Goal: Task Accomplishment & Management: Manage account settings

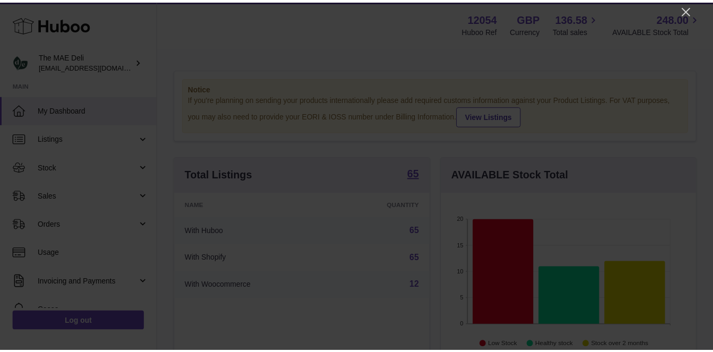
scroll to position [165, 258]
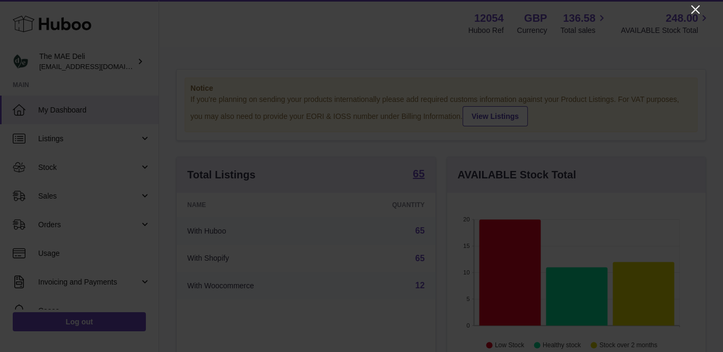
click at [700, 10] on icon "Close" at bounding box center [695, 9] width 13 height 13
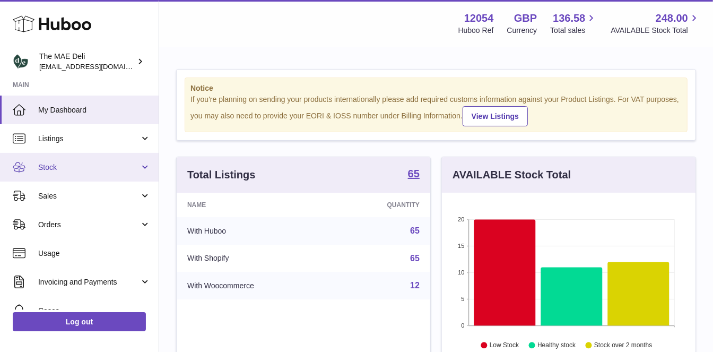
click at [69, 173] on link "Stock" at bounding box center [79, 167] width 159 height 29
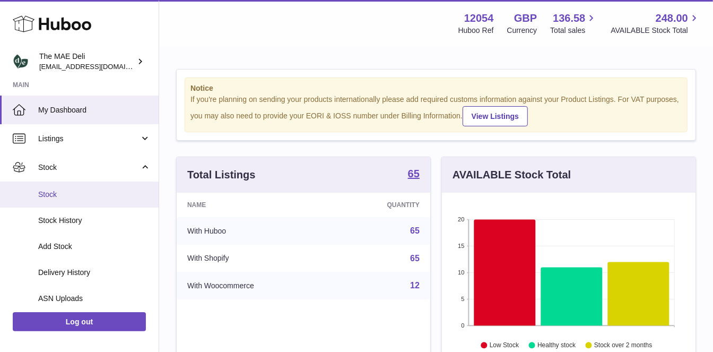
click at [65, 200] on link "Stock" at bounding box center [79, 194] width 159 height 26
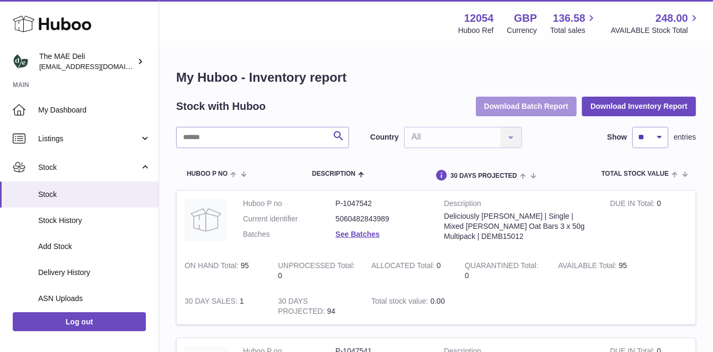
click at [551, 98] on button "Download Batch Report" at bounding box center [526, 105] width 101 height 19
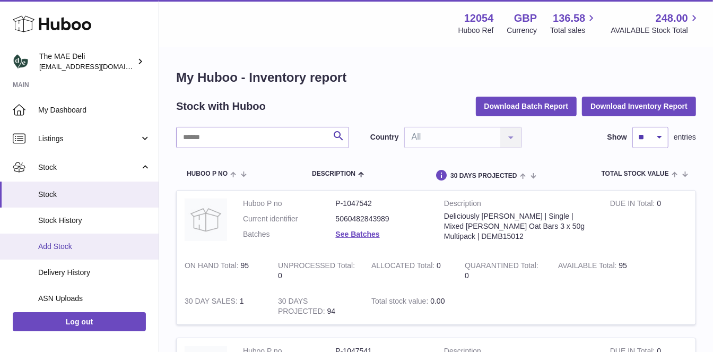
click at [75, 250] on span "Add Stock" at bounding box center [94, 246] width 112 height 10
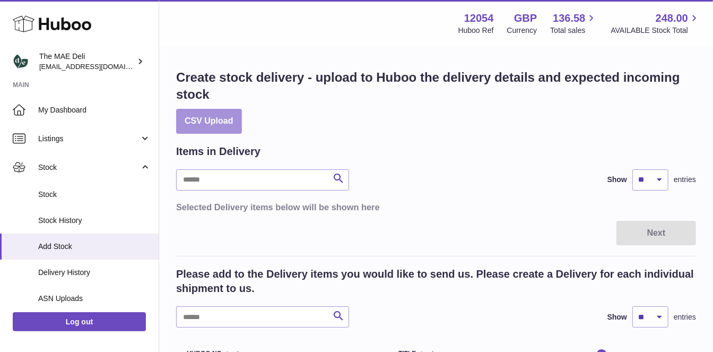
click at [228, 110] on button "CSV Upload" at bounding box center [209, 121] width 66 height 25
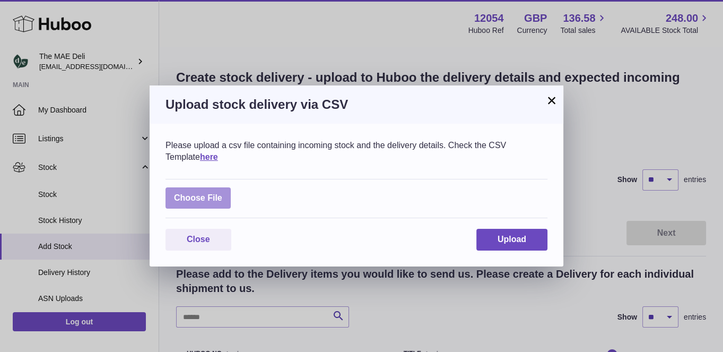
click at [212, 199] on label at bounding box center [197, 198] width 65 height 22
click at [222, 193] on input "file" at bounding box center [222, 192] width 1 height 1
type input "**********"
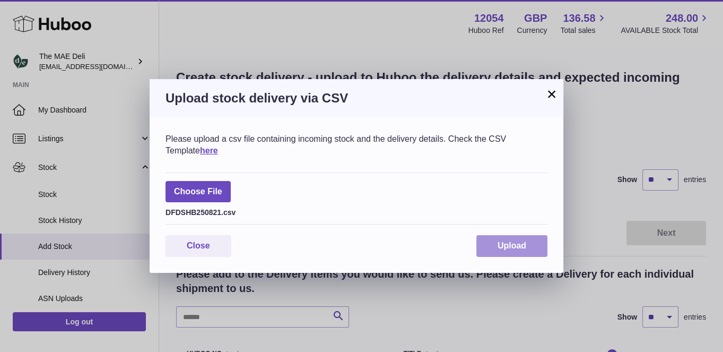
click at [523, 251] on button "Upload" at bounding box center [511, 246] width 71 height 22
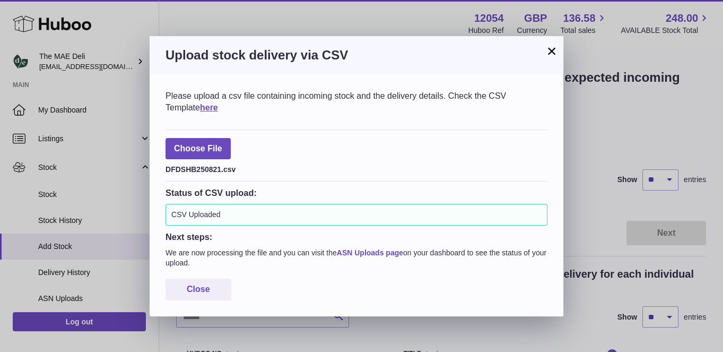
click at [365, 253] on link "ASN Uploads page" at bounding box center [370, 252] width 66 height 8
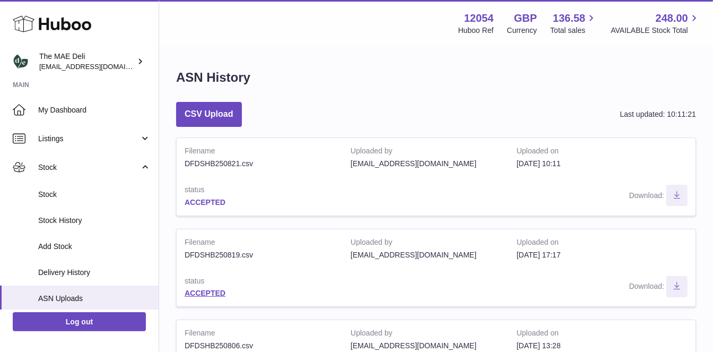
click at [215, 200] on link "ACCEPTED" at bounding box center [204, 202] width 41 height 8
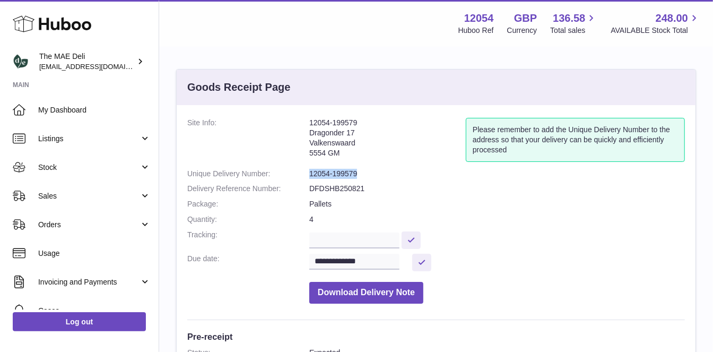
drag, startPoint x: 359, startPoint y: 172, endPoint x: 309, endPoint y: 179, distance: 50.8
click at [309, 179] on dl "**********" at bounding box center [435, 213] width 497 height 191
copy dd "12054-199579"
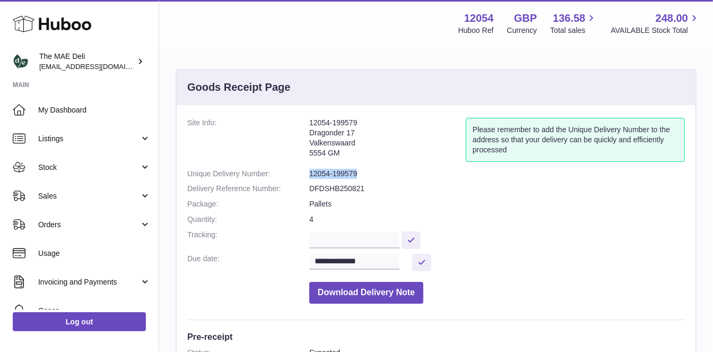
copy dd "12054-199579"
